Goal: Download file/media

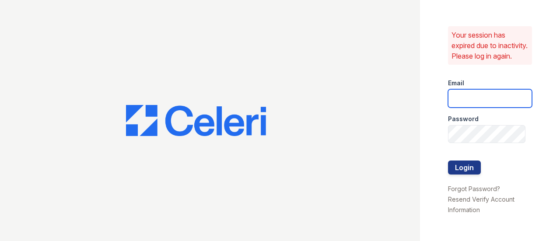
type input "[EMAIL_ADDRESS][DOMAIN_NAME]"
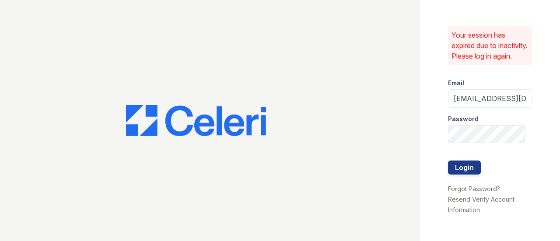
click at [470, 172] on button "Login" at bounding box center [464, 168] width 33 height 14
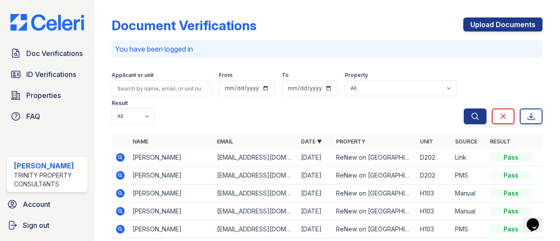
click at [120, 157] on icon at bounding box center [120, 157] width 2 height 2
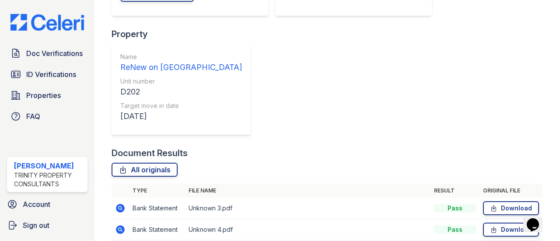
scroll to position [197, 0]
